Goal: Task Accomplishment & Management: Manage account settings

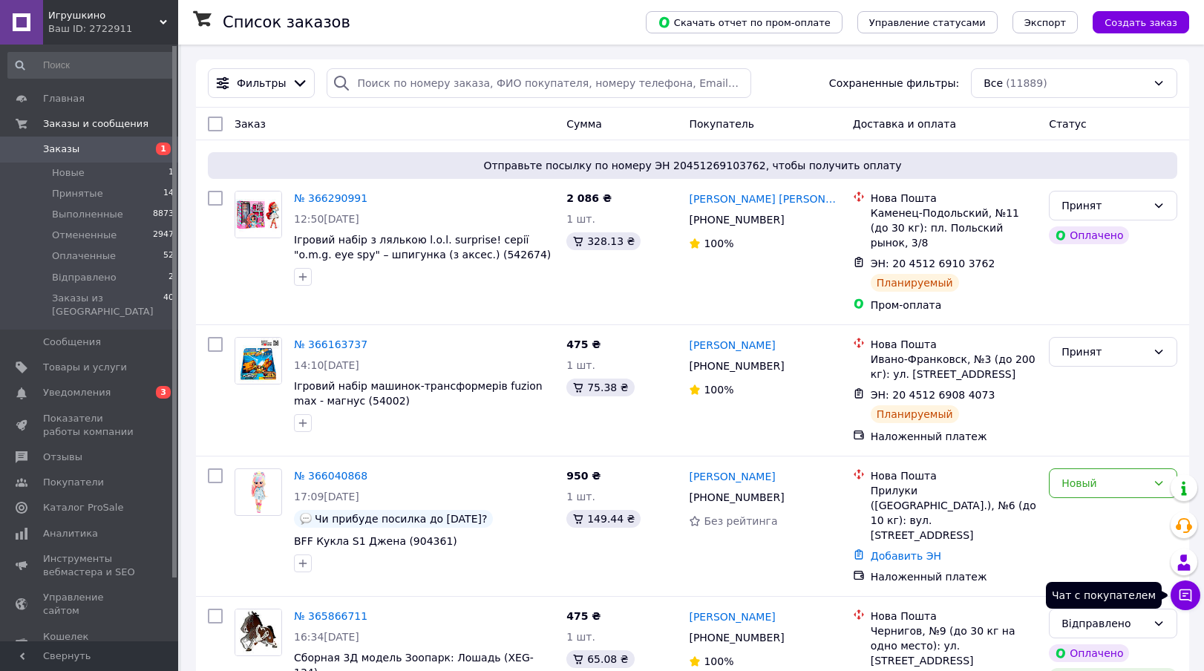
click at [1185, 593] on icon at bounding box center [1186, 595] width 13 height 13
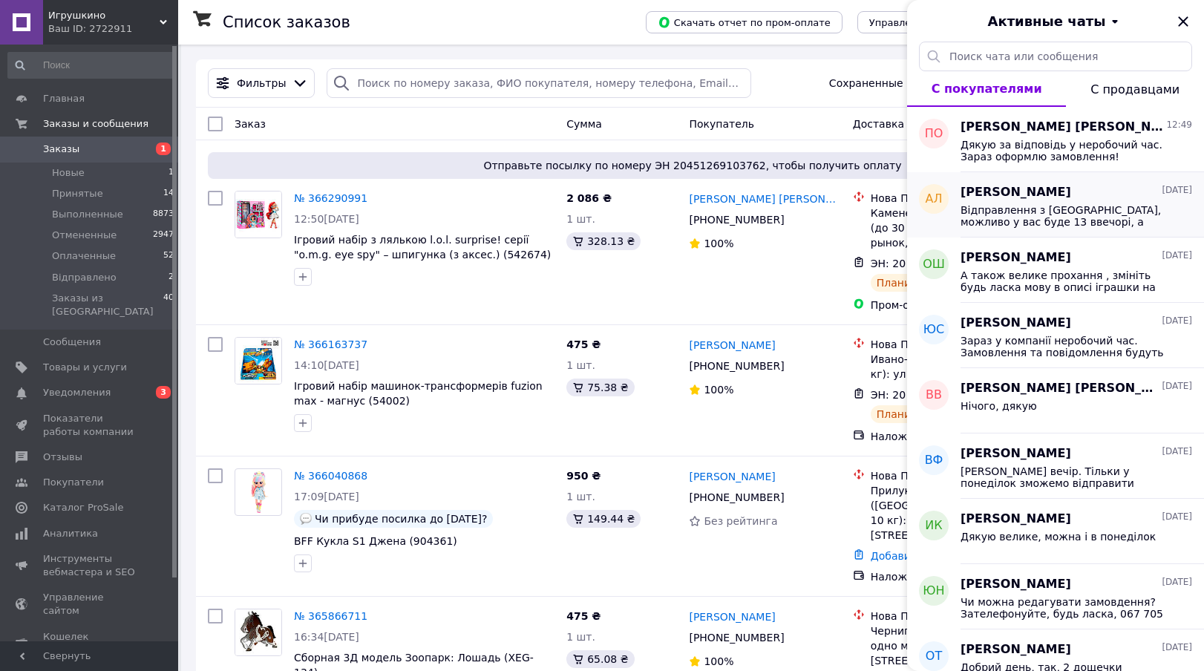
click at [1049, 215] on span "Вiдправлення з Київа, можливо у вас буде 13 ввечорi, а можливо й нi" at bounding box center [1066, 216] width 211 height 24
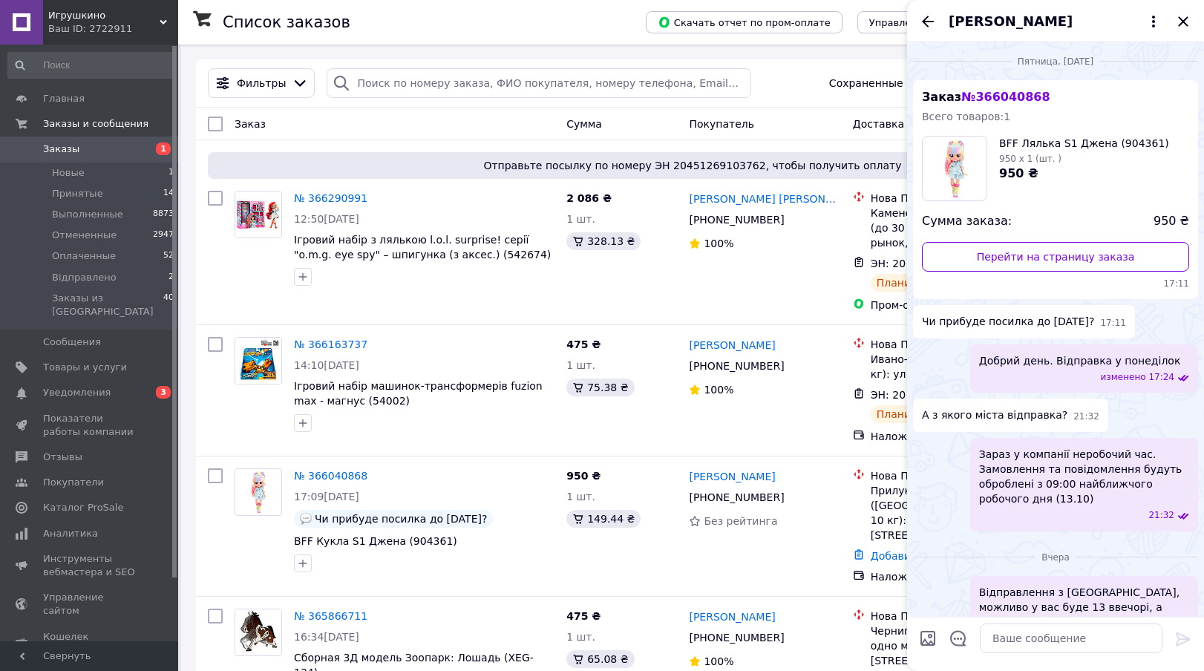
scroll to position [27, 0]
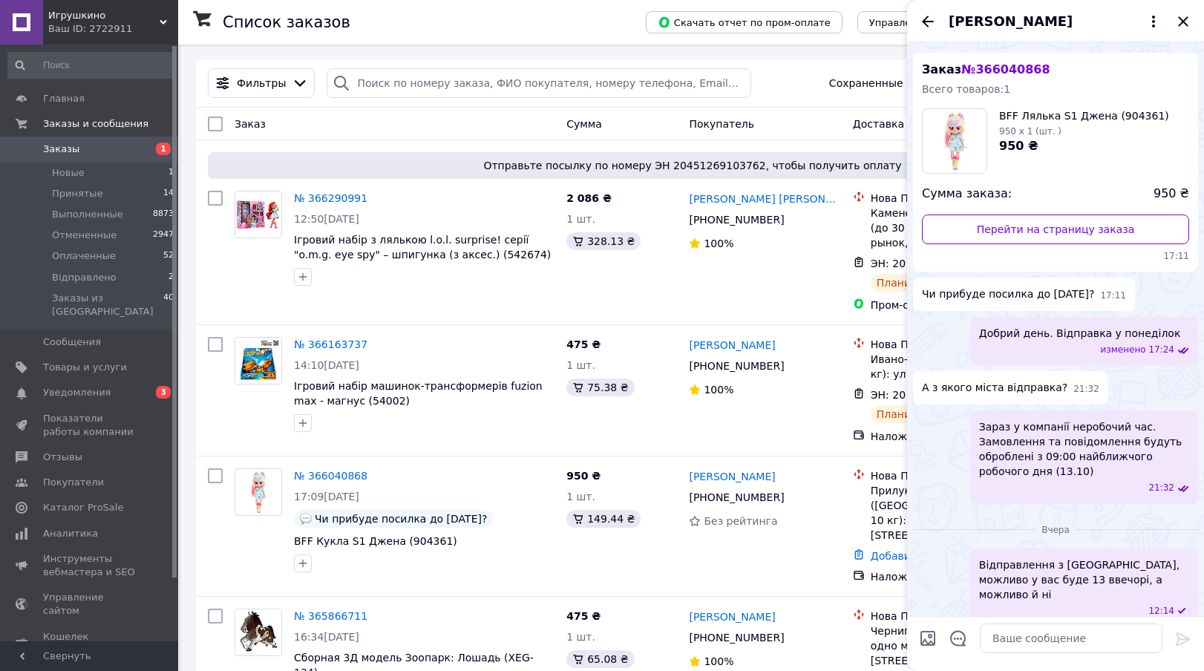
click at [1119, 568] on span "Вiдправлення з Київа, можливо у вас буде 13 ввечорi, а можливо й нi" at bounding box center [1084, 579] width 210 height 45
click at [1111, 566] on span "Вiдправлення з Київа, можливо у вас буде 13 ввечорi, а можливо й нi" at bounding box center [1084, 579] width 210 height 45
click at [1013, 575] on span "Вiдправлення з Київа, можливо у вас буде 13 ввечорi, а можливо й нi" at bounding box center [1084, 579] width 210 height 45
click at [930, 21] on icon "Назад" at bounding box center [928, 21] width 12 height 11
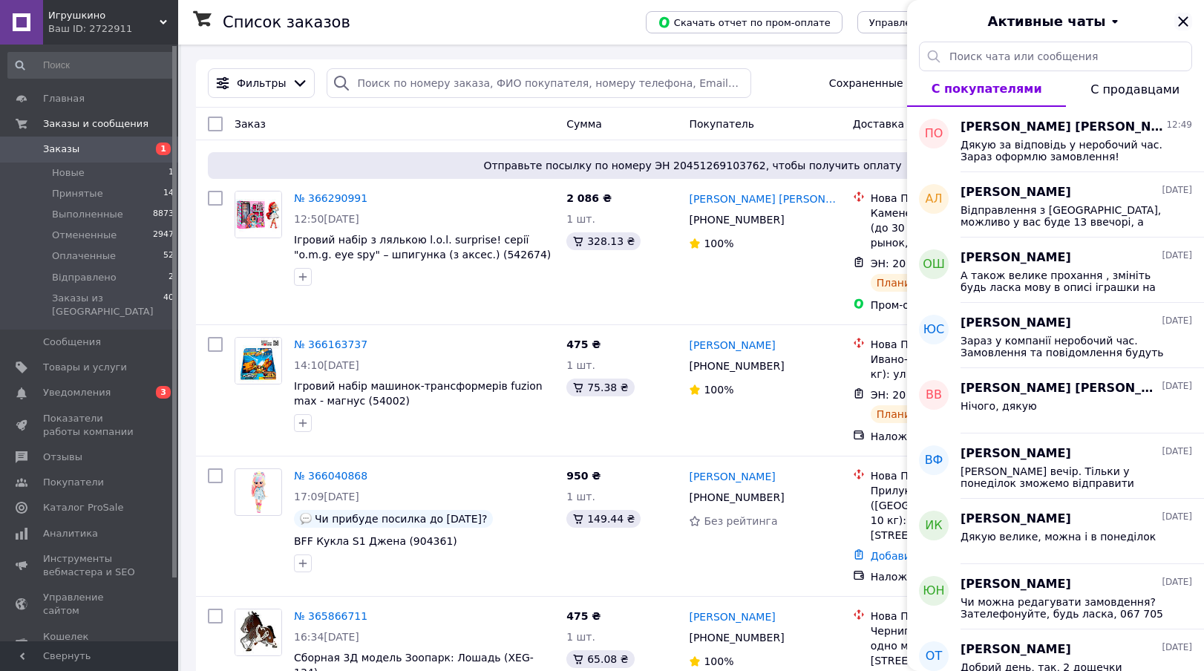
click at [1182, 22] on icon "Закрыть" at bounding box center [1183, 21] width 10 height 10
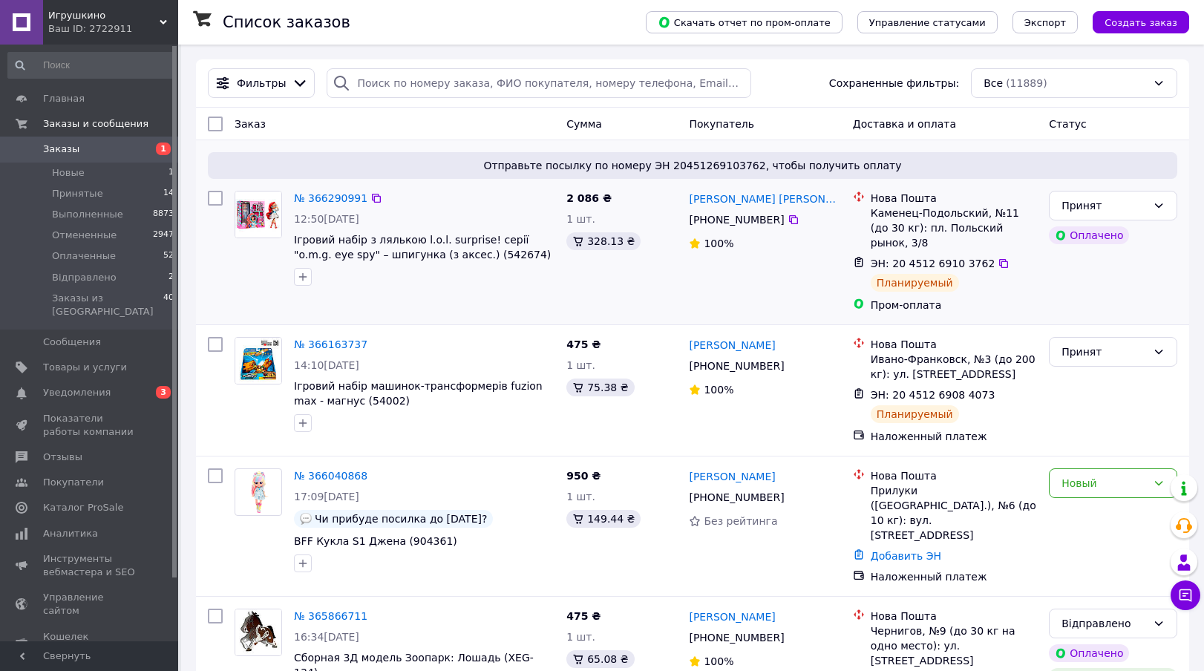
click at [457, 145] on div "Отправьте посылку по номеру ЭН 20451269103762, чтобы получить оплату № 36629099…" at bounding box center [692, 232] width 993 height 184
click at [1021, 81] on div "Все (11889)" at bounding box center [1074, 83] width 206 height 30
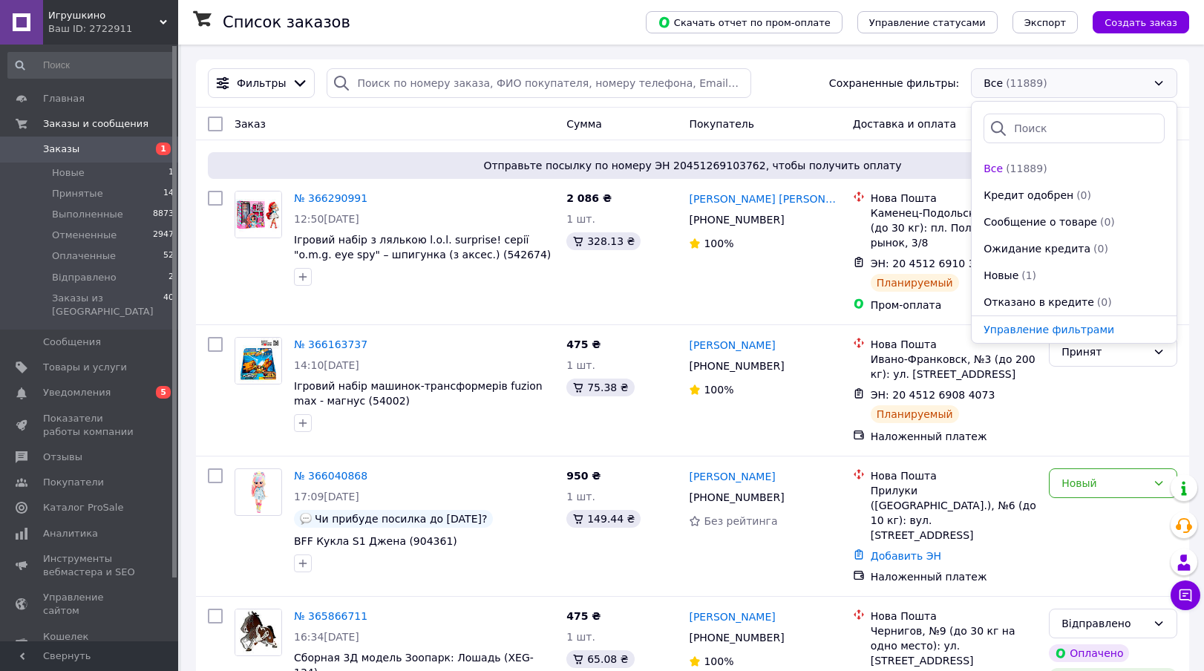
click at [810, 117] on div "Покупатель" at bounding box center [764, 124] width 163 height 27
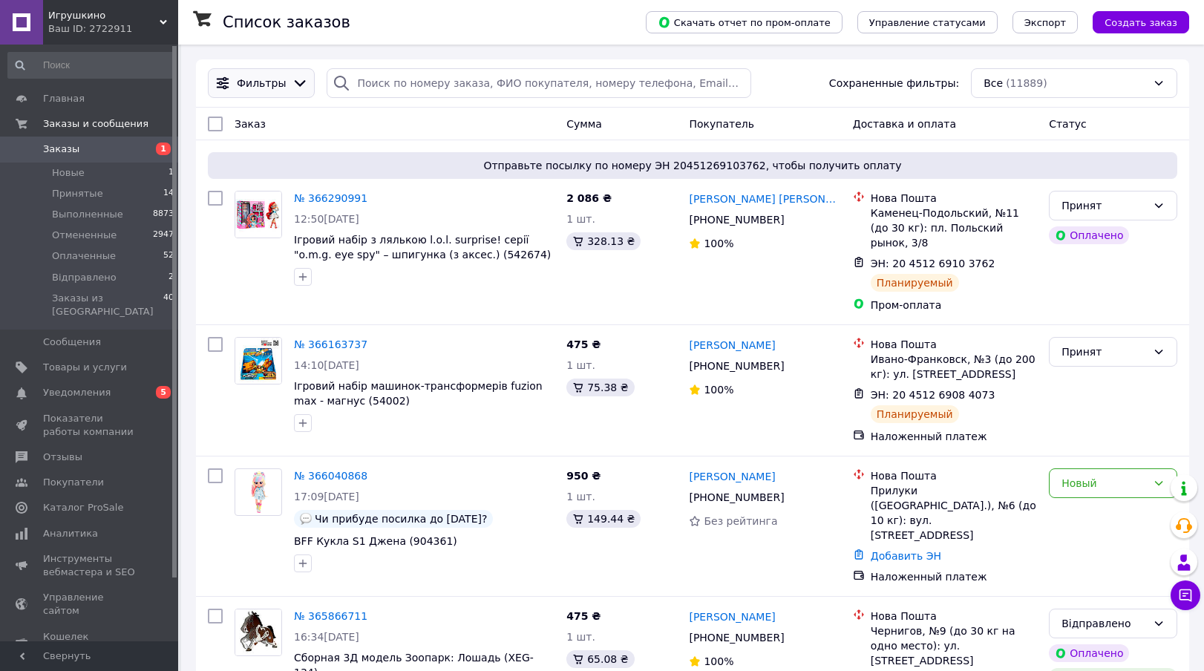
click at [282, 82] on div "Фильтры" at bounding box center [261, 83] width 55 height 15
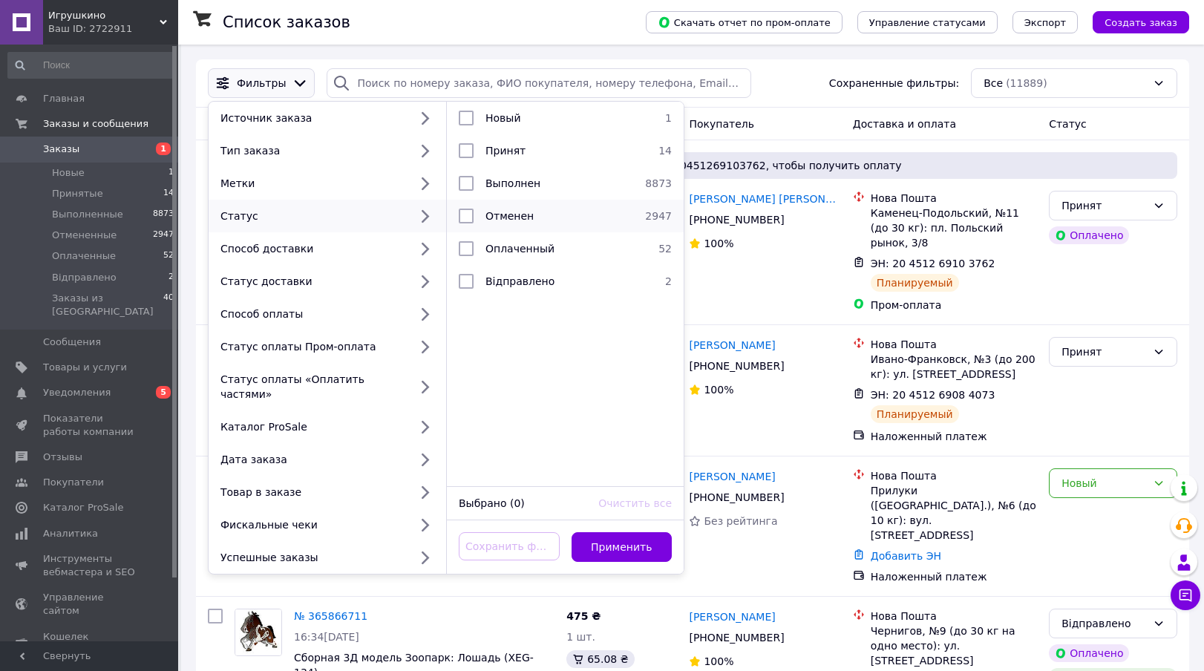
click at [463, 215] on input "checkbox" at bounding box center [466, 216] width 15 height 15
checkbox input "true"
click at [602, 535] on button "Применить" at bounding box center [622, 547] width 101 height 30
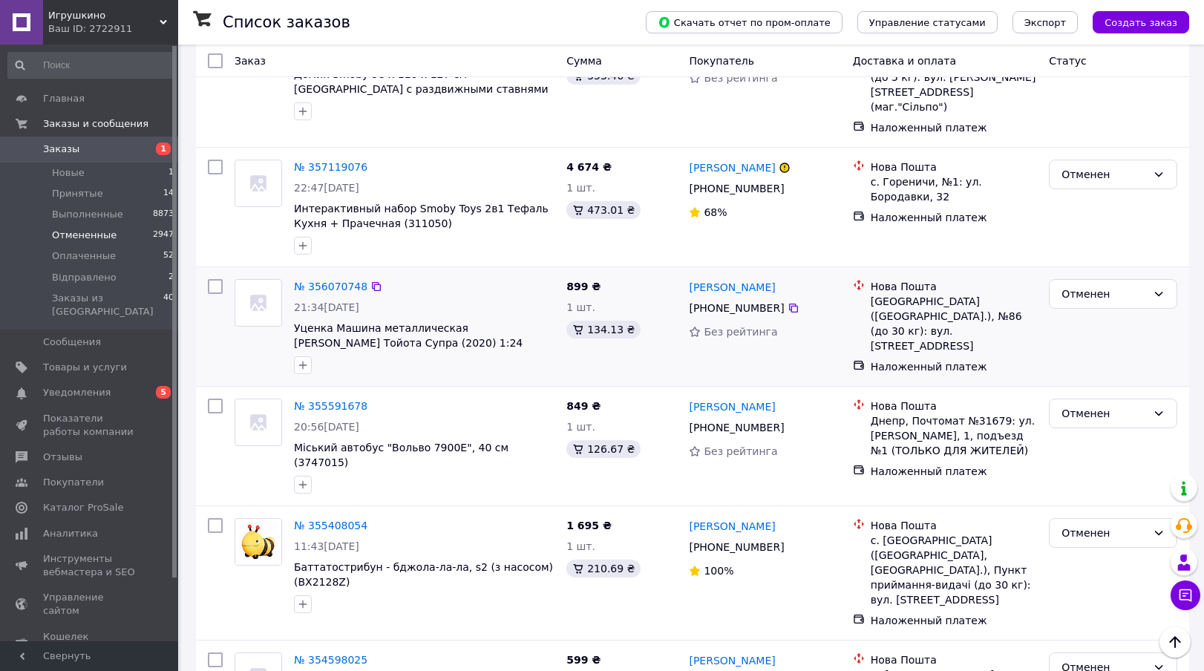
scroll to position [1174, 0]
click at [74, 412] on span "Показатели работы компании" at bounding box center [90, 425] width 94 height 27
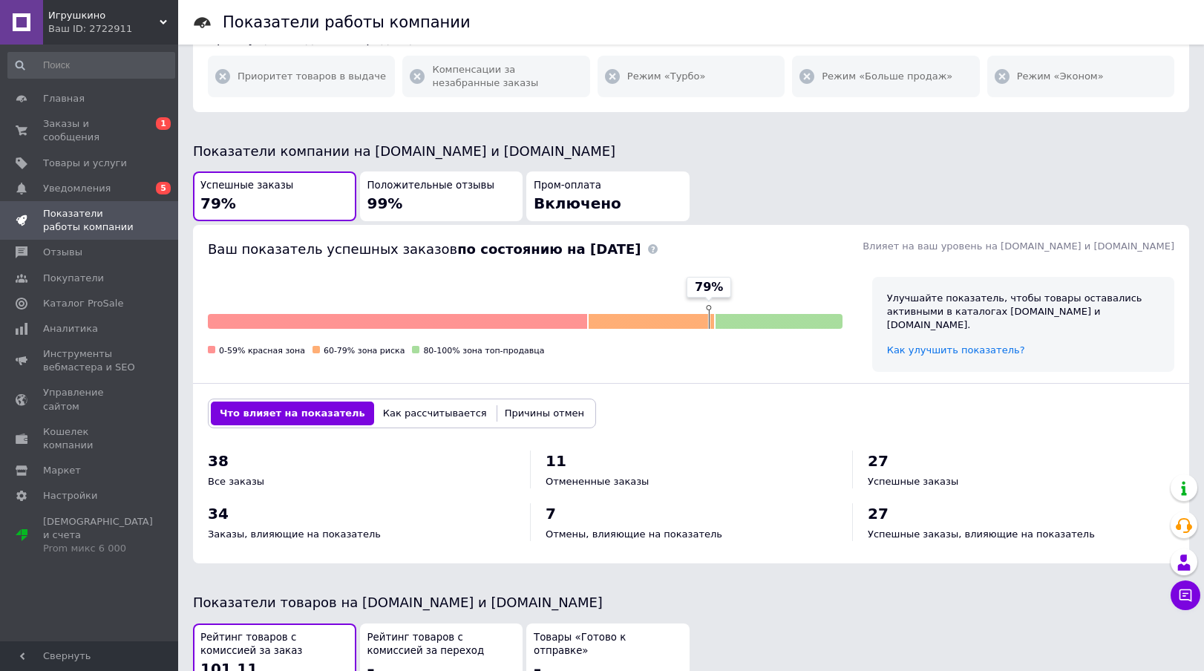
scroll to position [299, 0]
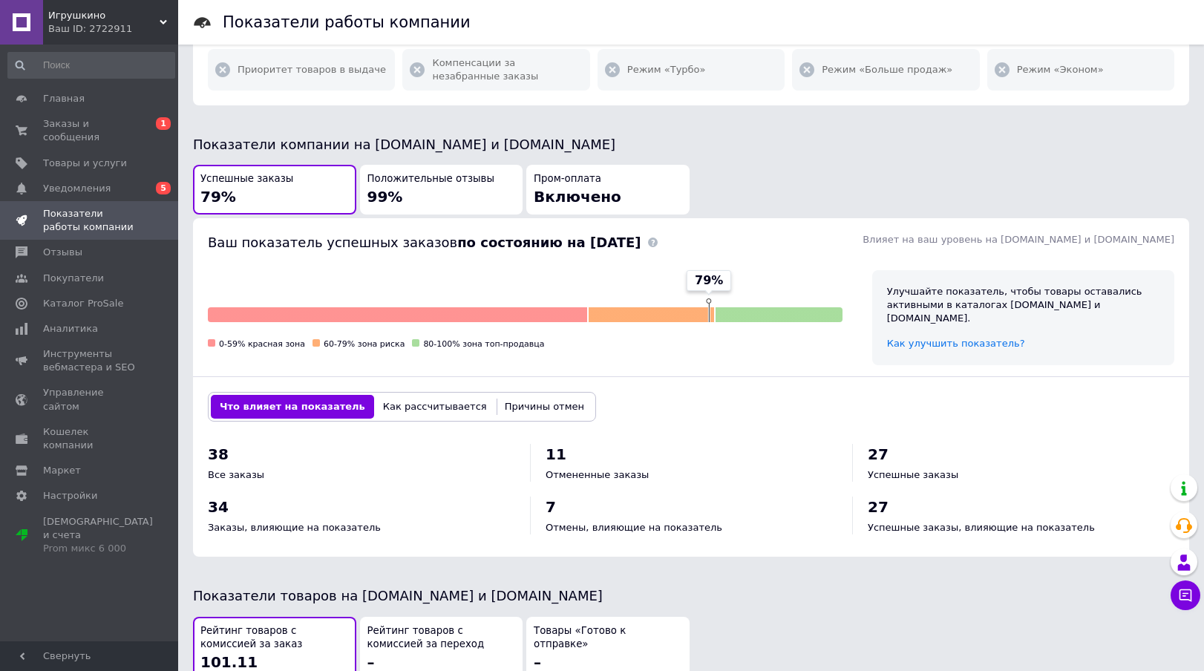
click at [510, 395] on button "Причины отмен" at bounding box center [544, 407] width 97 height 24
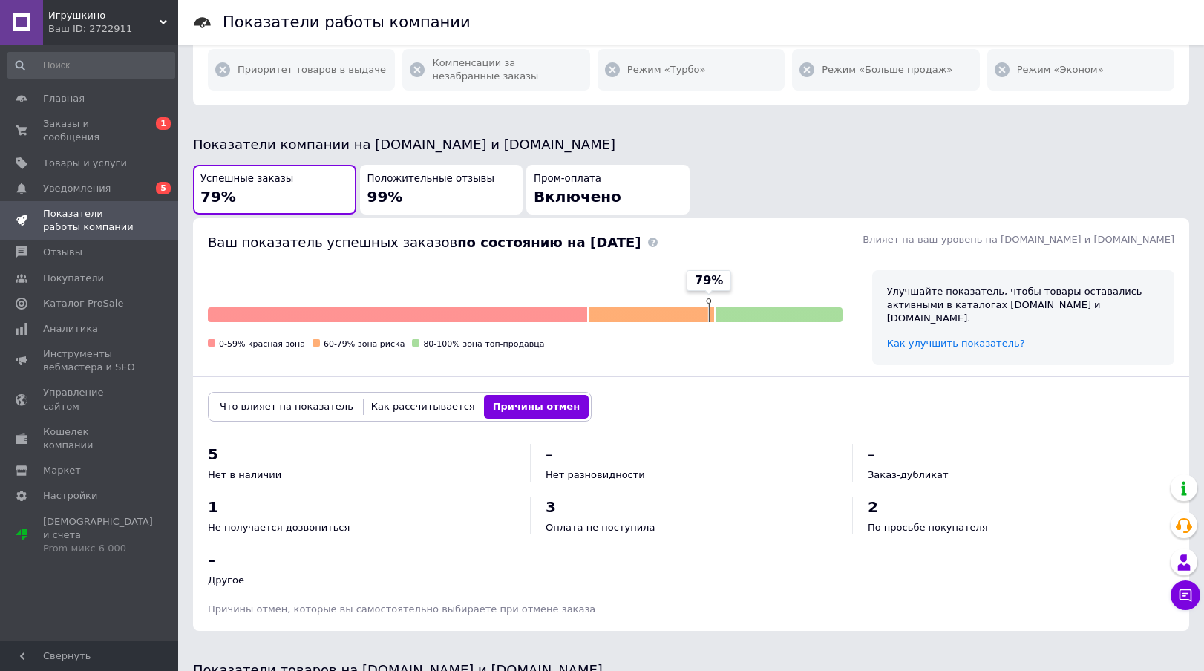
click at [258, 395] on button "Что влияет на показатель" at bounding box center [286, 407] width 151 height 24
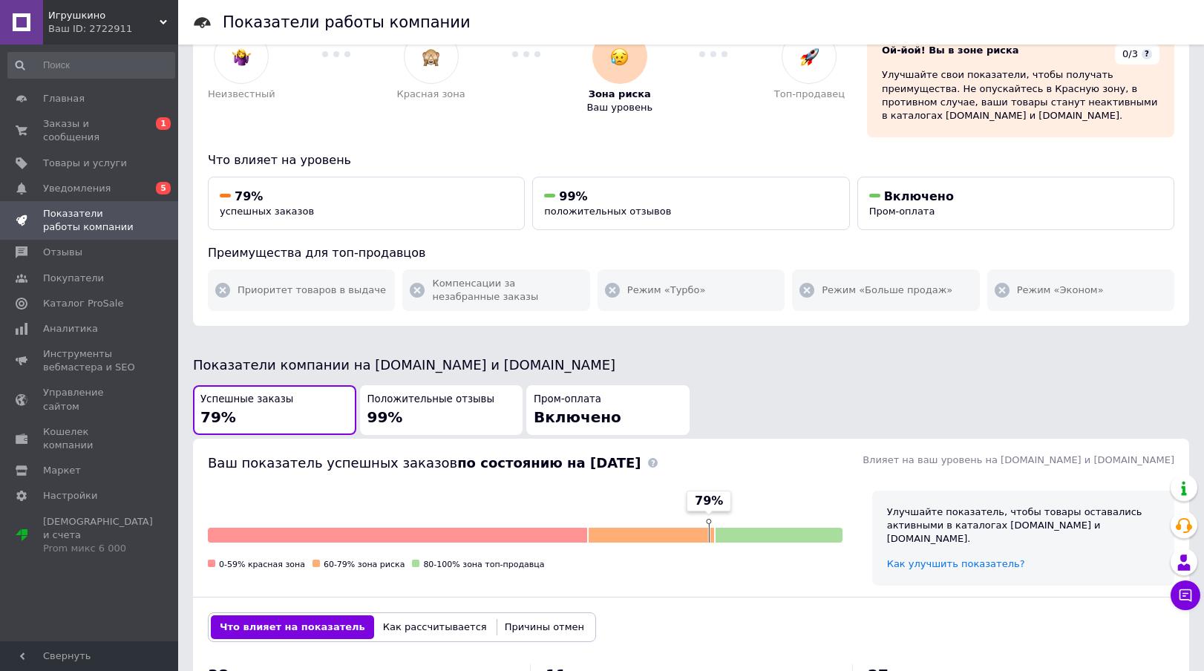
scroll to position [0, 0]
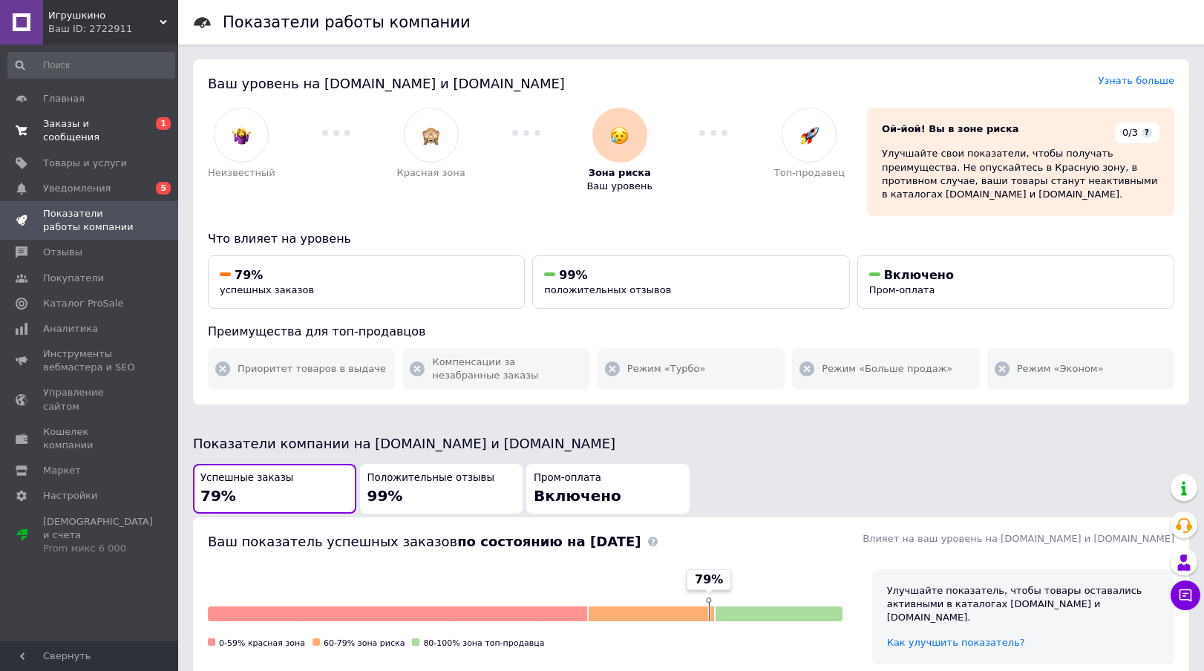
click at [66, 133] on span "Заказы и сообщения" at bounding box center [90, 130] width 94 height 27
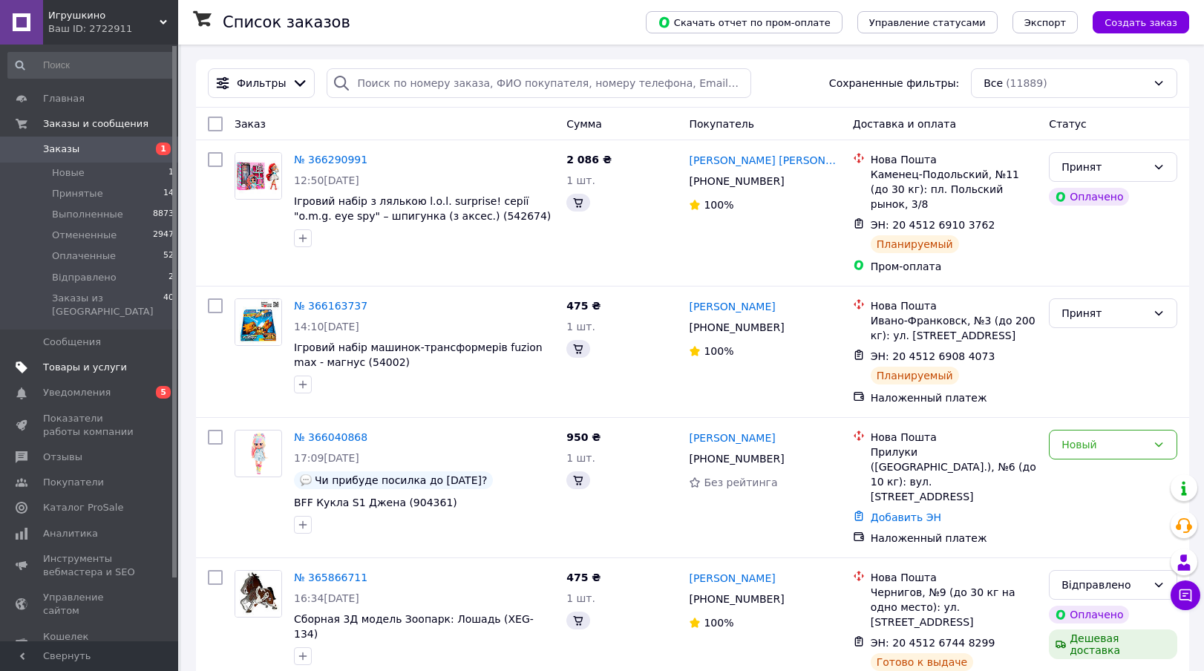
click at [63, 361] on span "Товары и услуги" at bounding box center [85, 367] width 84 height 13
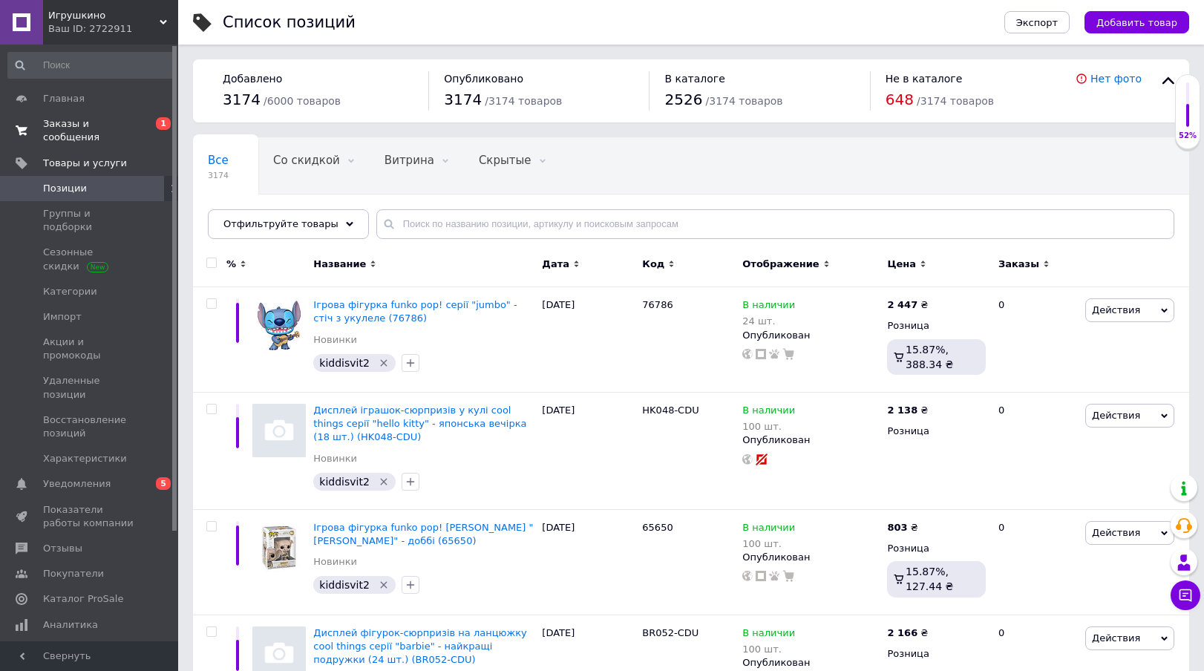
click at [53, 128] on span "Заказы и сообщения" at bounding box center [90, 130] width 94 height 27
